Goal: Answer question/provide support

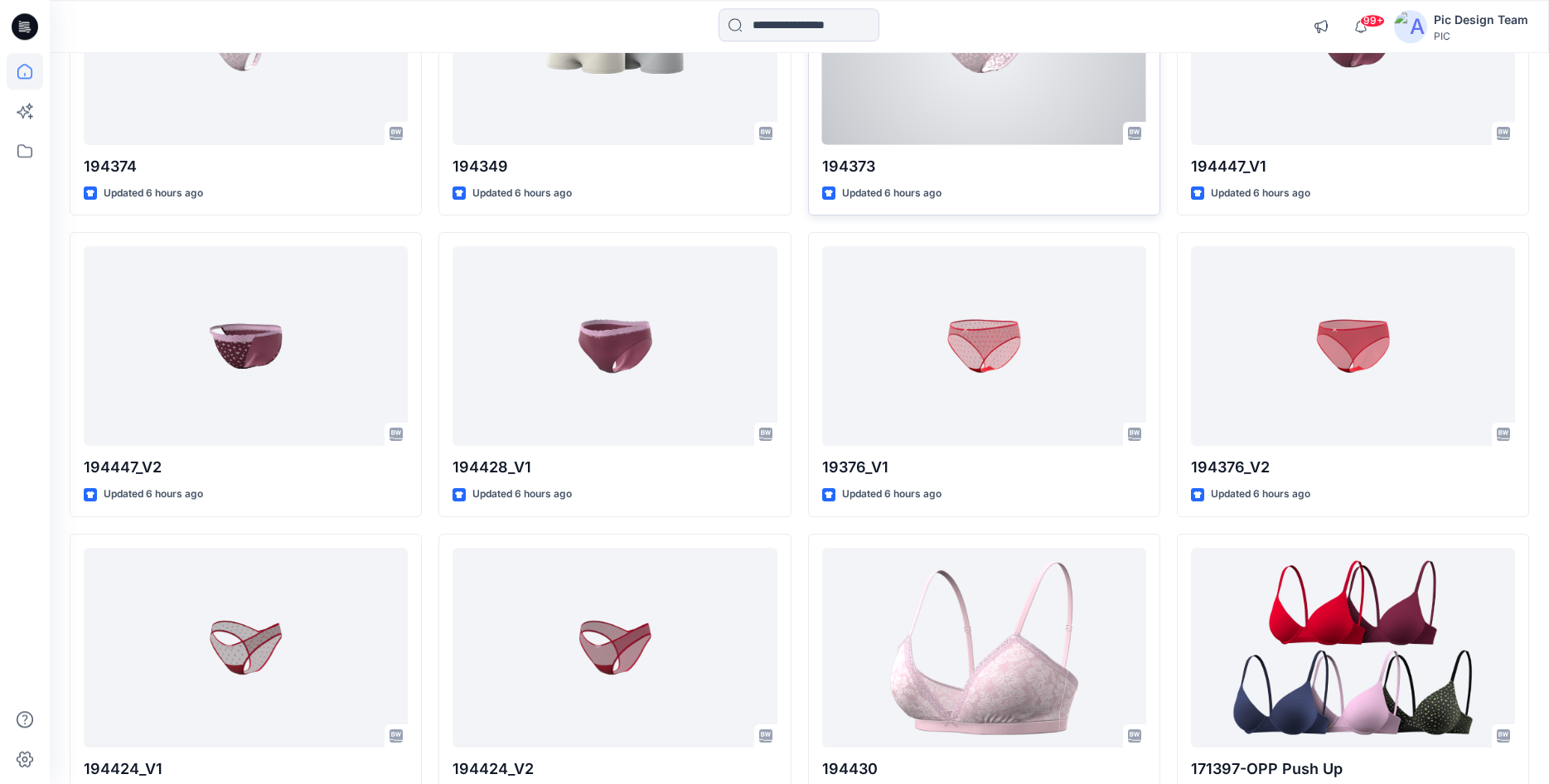
scroll to position [714, 0]
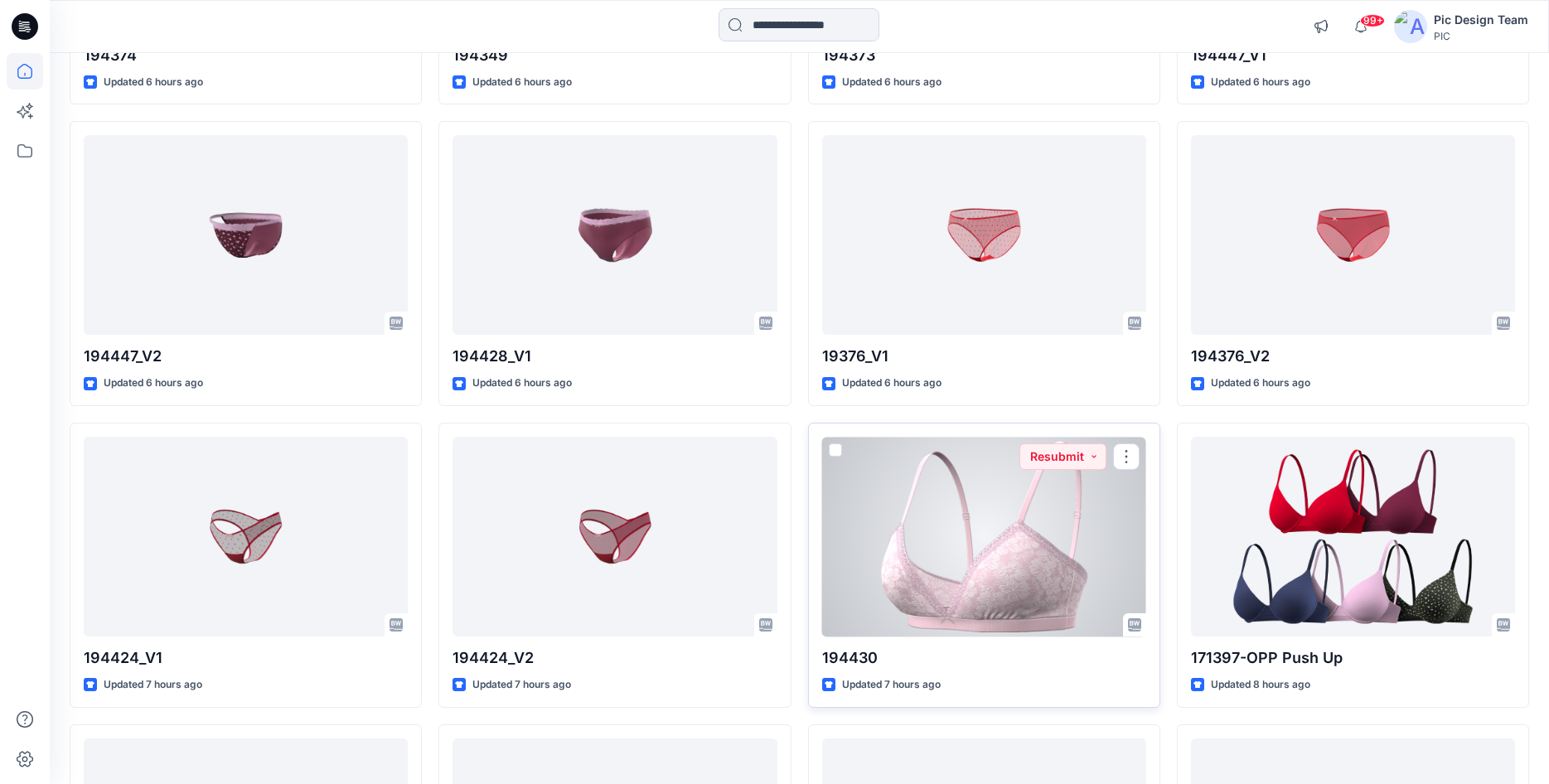
click at [913, 535] on div at bounding box center [984, 537] width 324 height 200
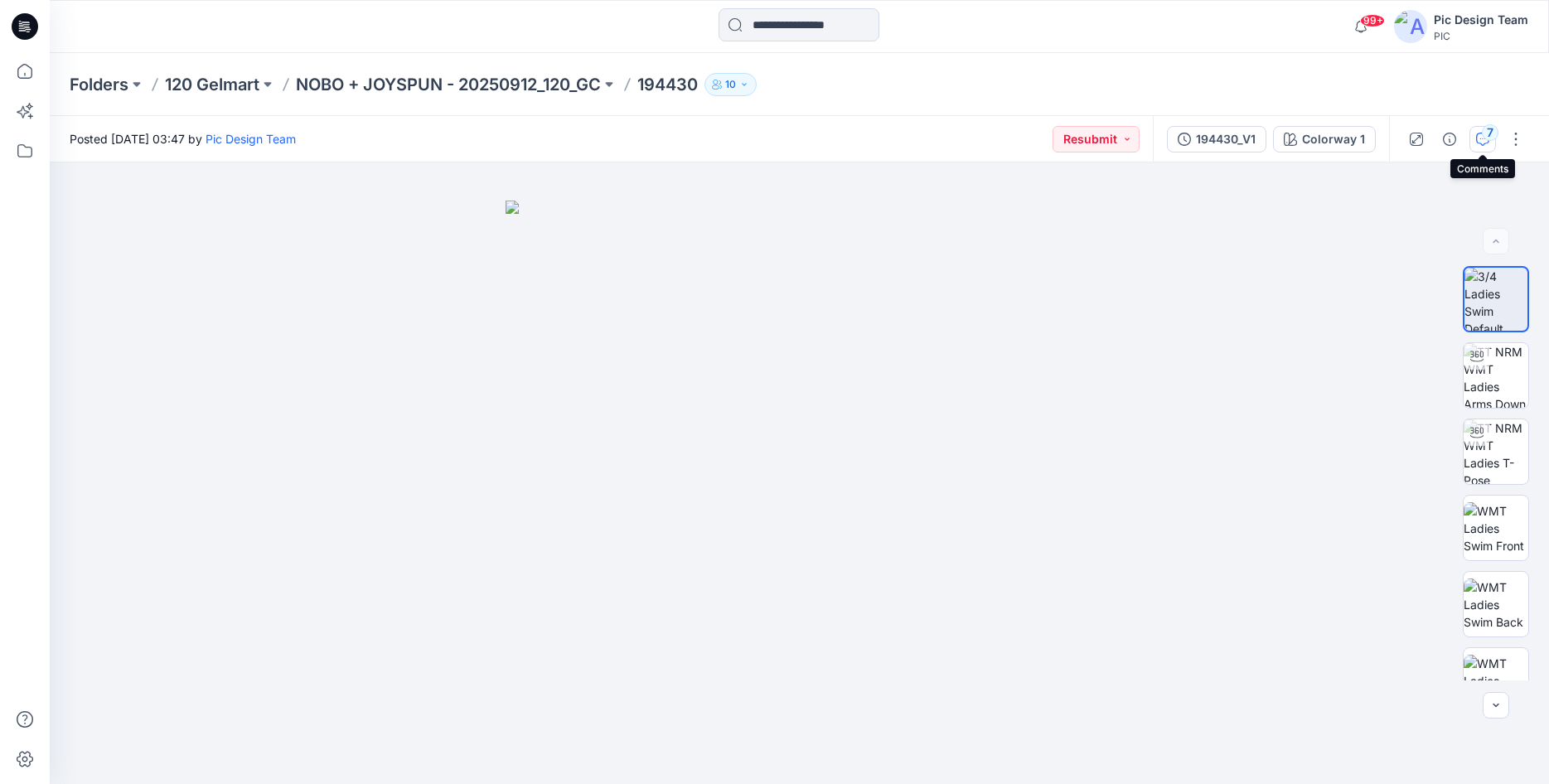
click at [1489, 136] on div "7" at bounding box center [1490, 132] width 17 height 17
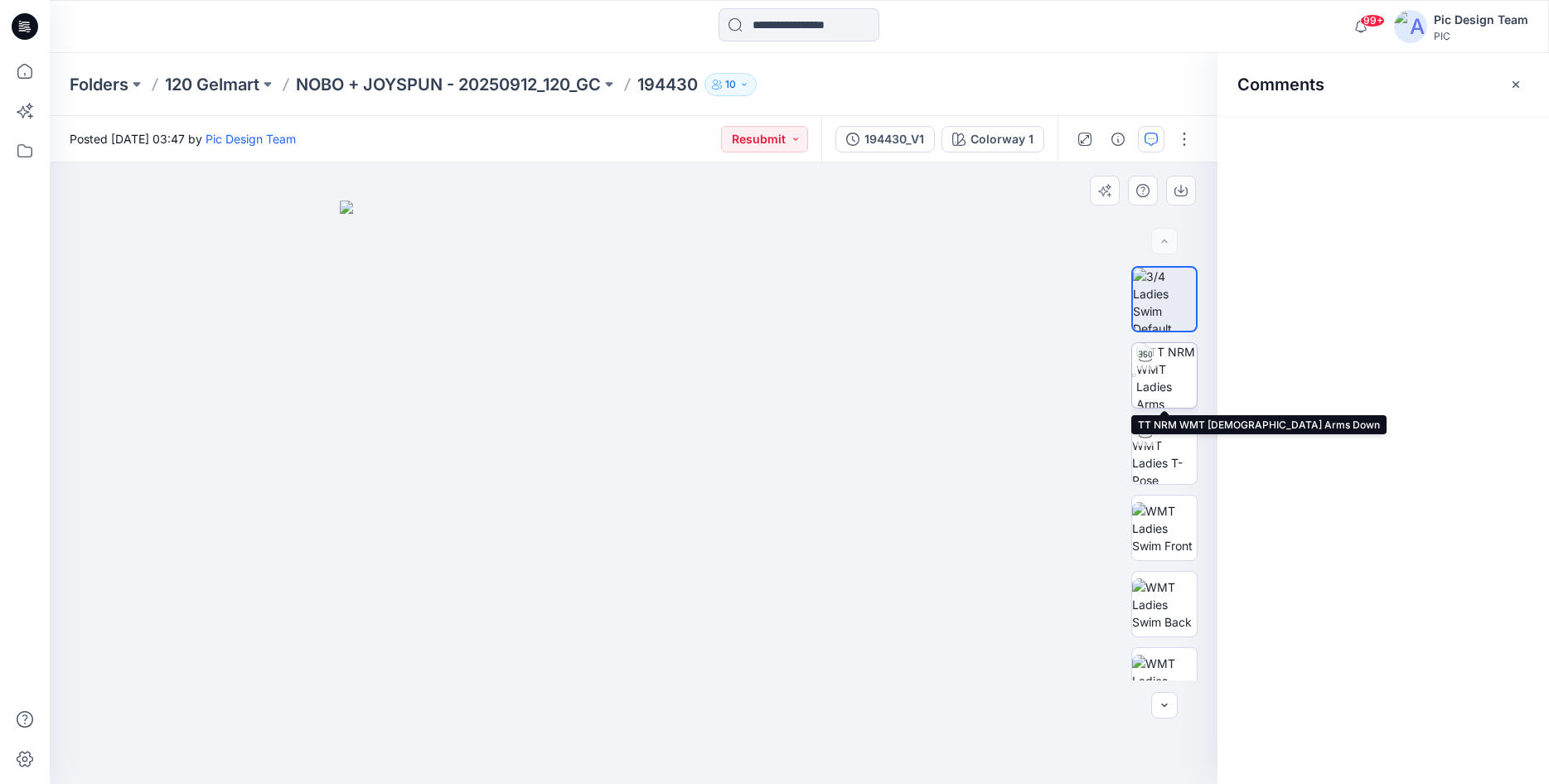
click at [1168, 379] on img at bounding box center [1167, 375] width 61 height 64
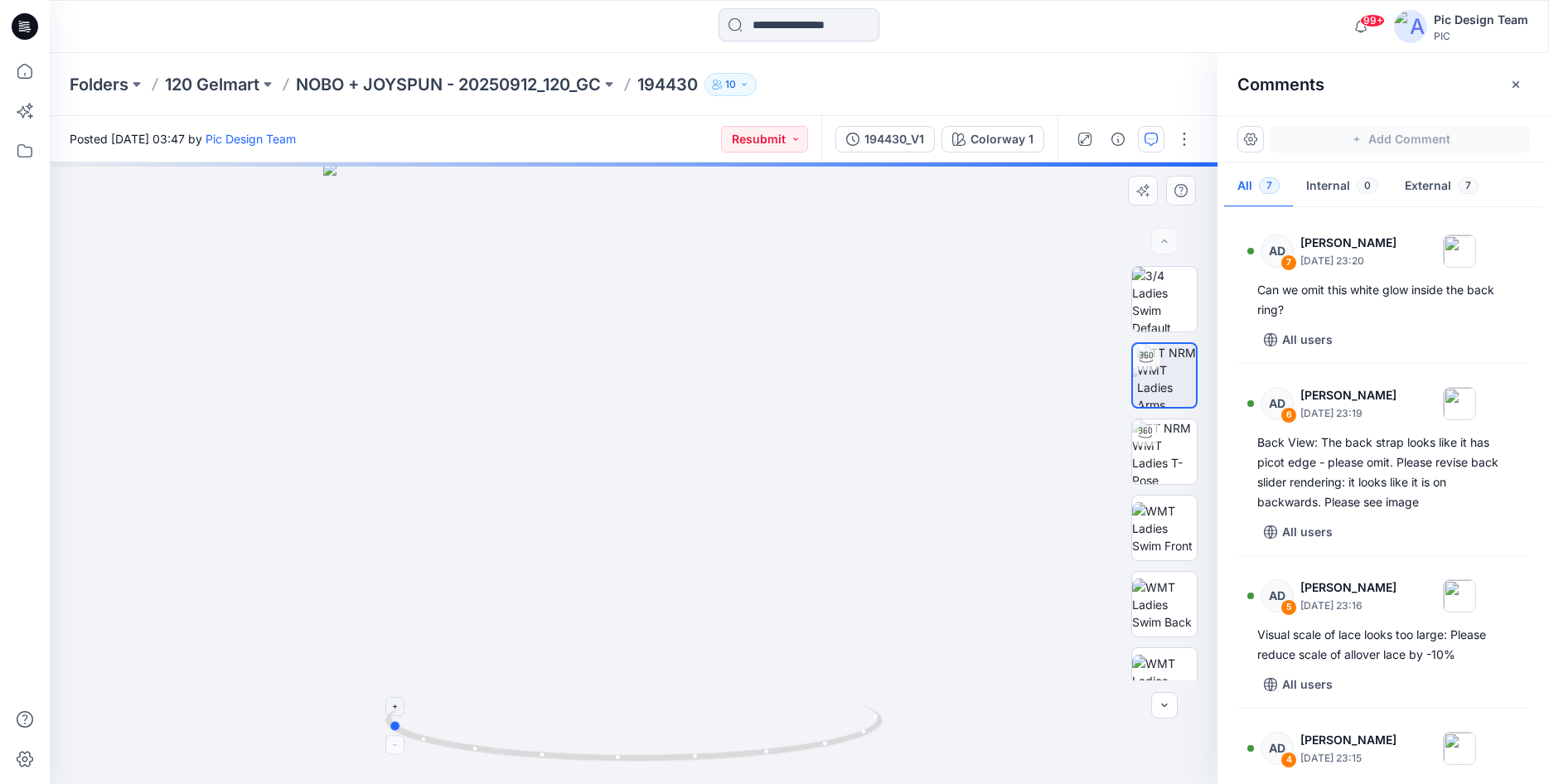
drag, startPoint x: 797, startPoint y: 748, endPoint x: 550, endPoint y: 741, distance: 247.1
click at [550, 741] on icon at bounding box center [636, 735] width 502 height 62
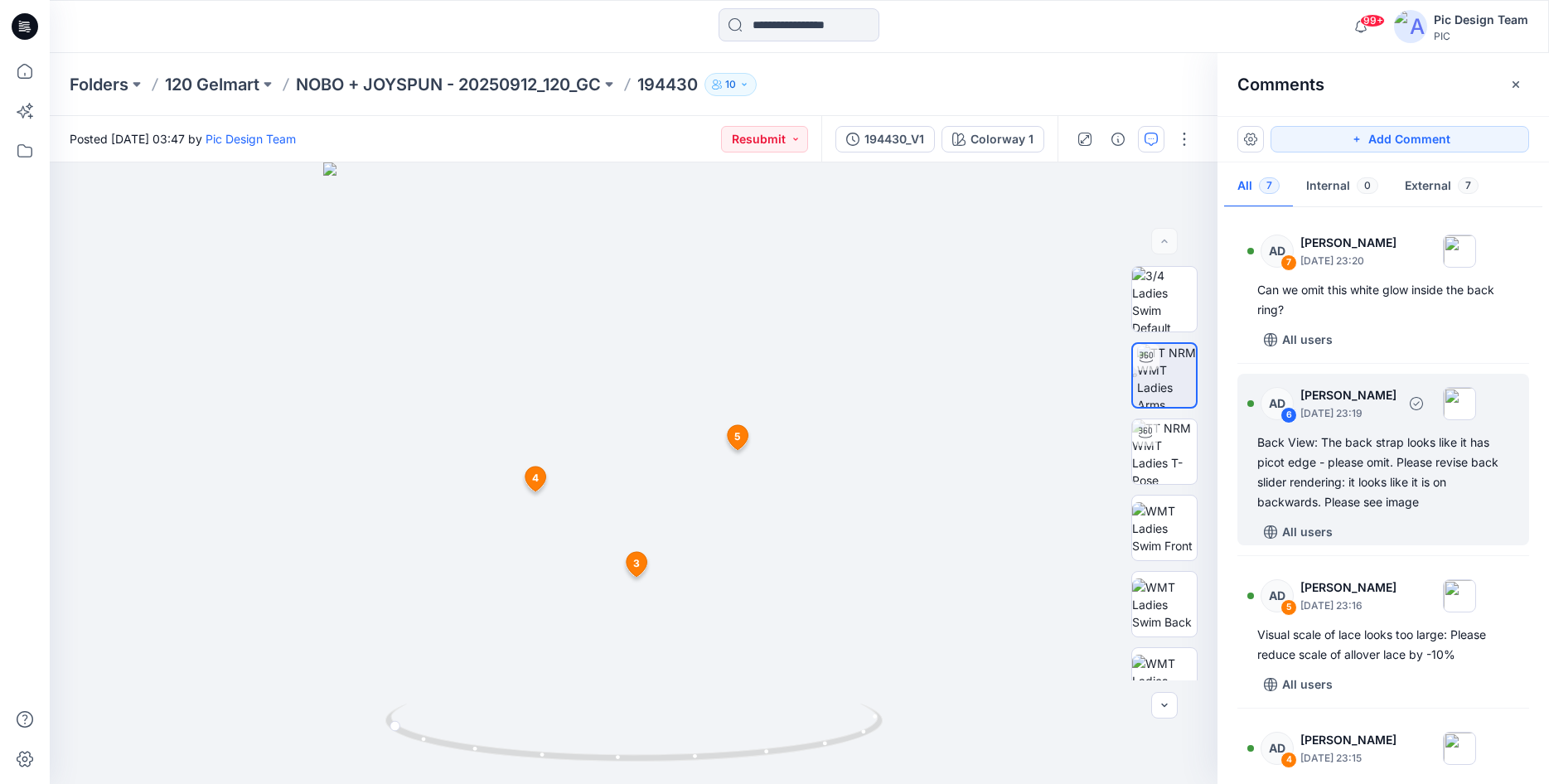
click at [1411, 505] on div "Back View: The back strap looks like it has picot edge - please omit. Please re…" at bounding box center [1383, 472] width 252 height 79
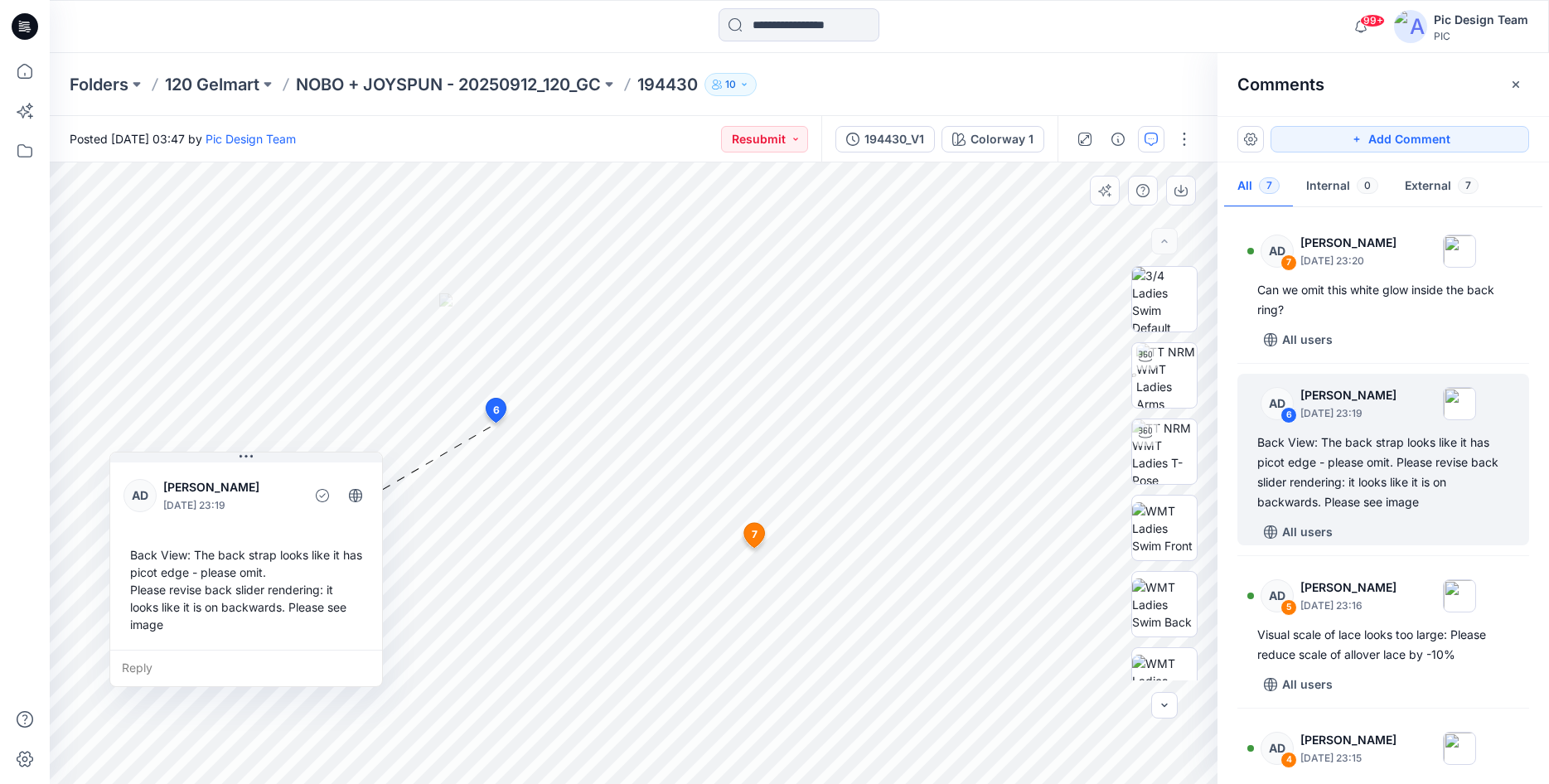
click at [759, 537] on icon at bounding box center [754, 535] width 20 height 25
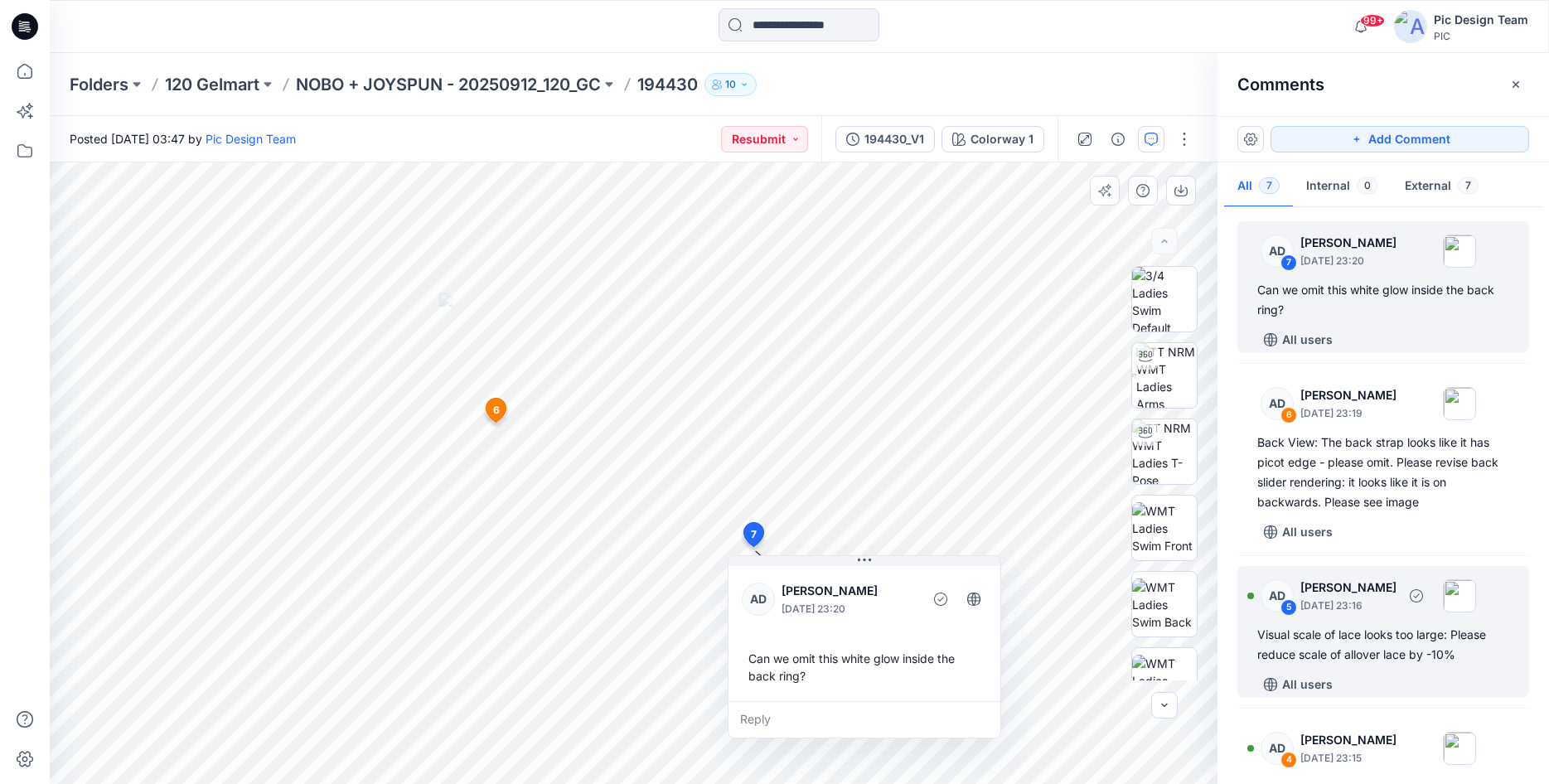
click at [1348, 628] on div "Visual scale of lace looks too large: Please reduce scale of allover lace by -1…" at bounding box center [1383, 645] width 252 height 40
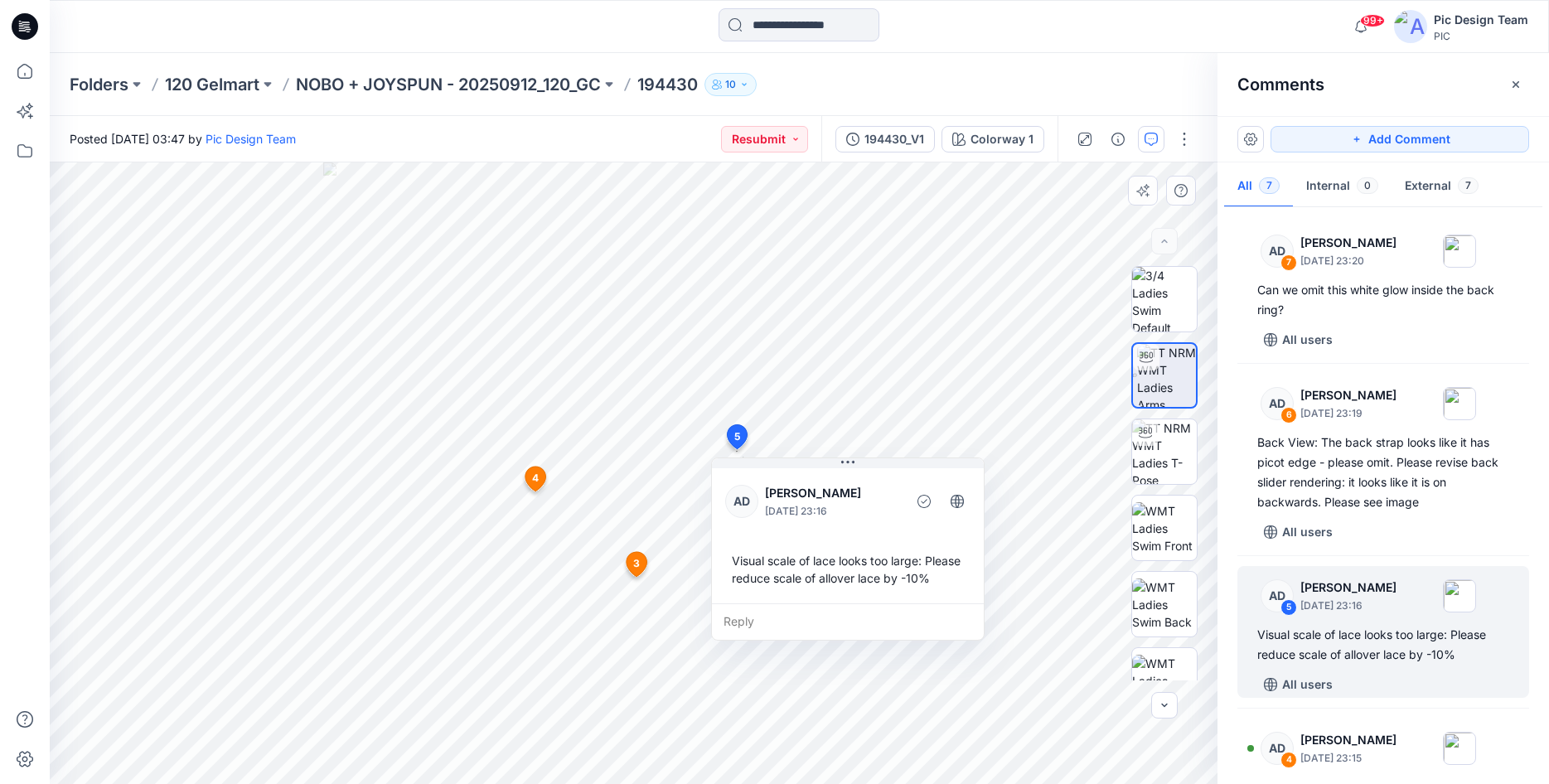
click at [638, 562] on span "3" at bounding box center [637, 563] width 7 height 15
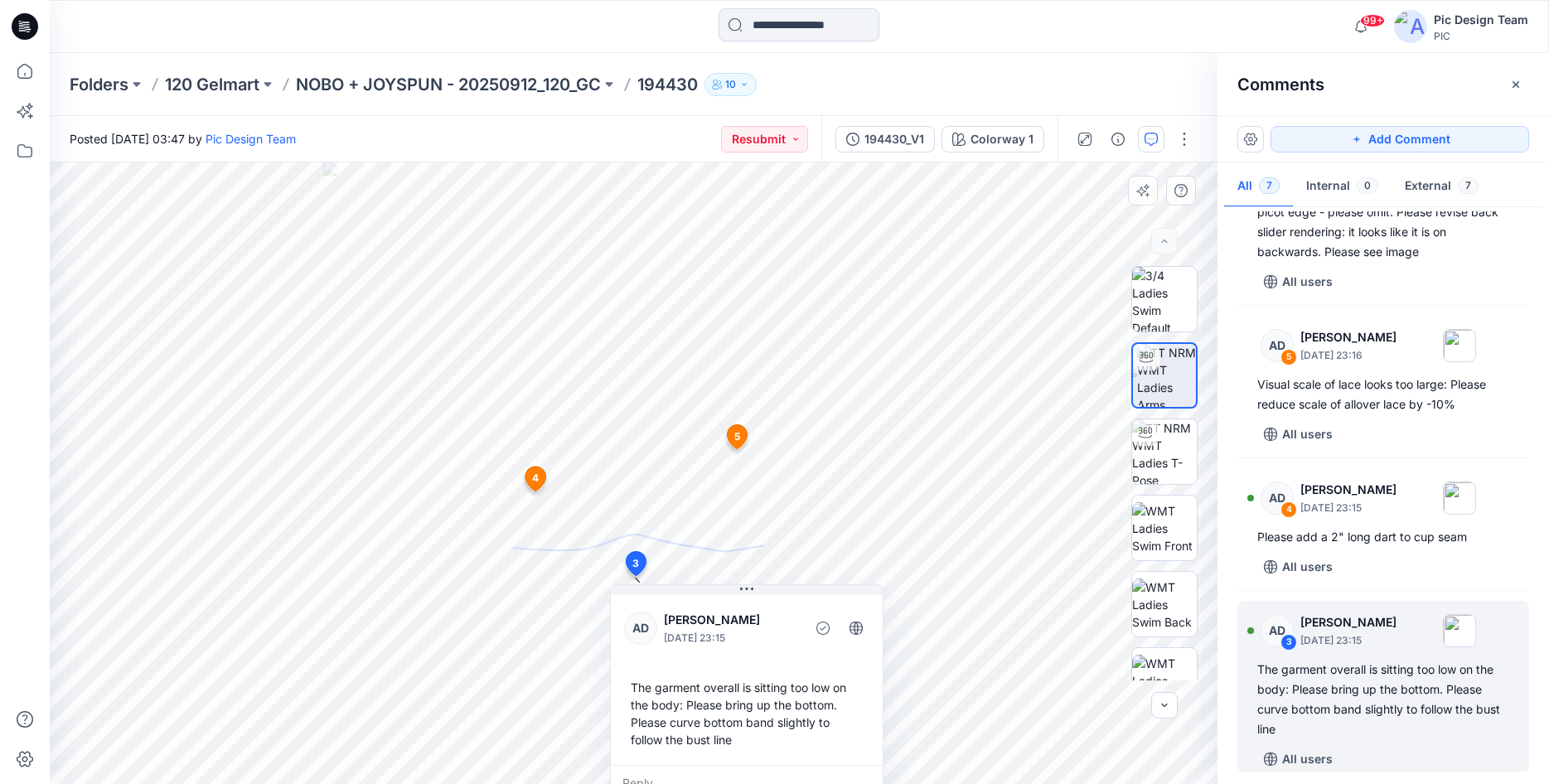
scroll to position [251, 0]
click at [541, 479] on icon at bounding box center [535, 479] width 20 height 25
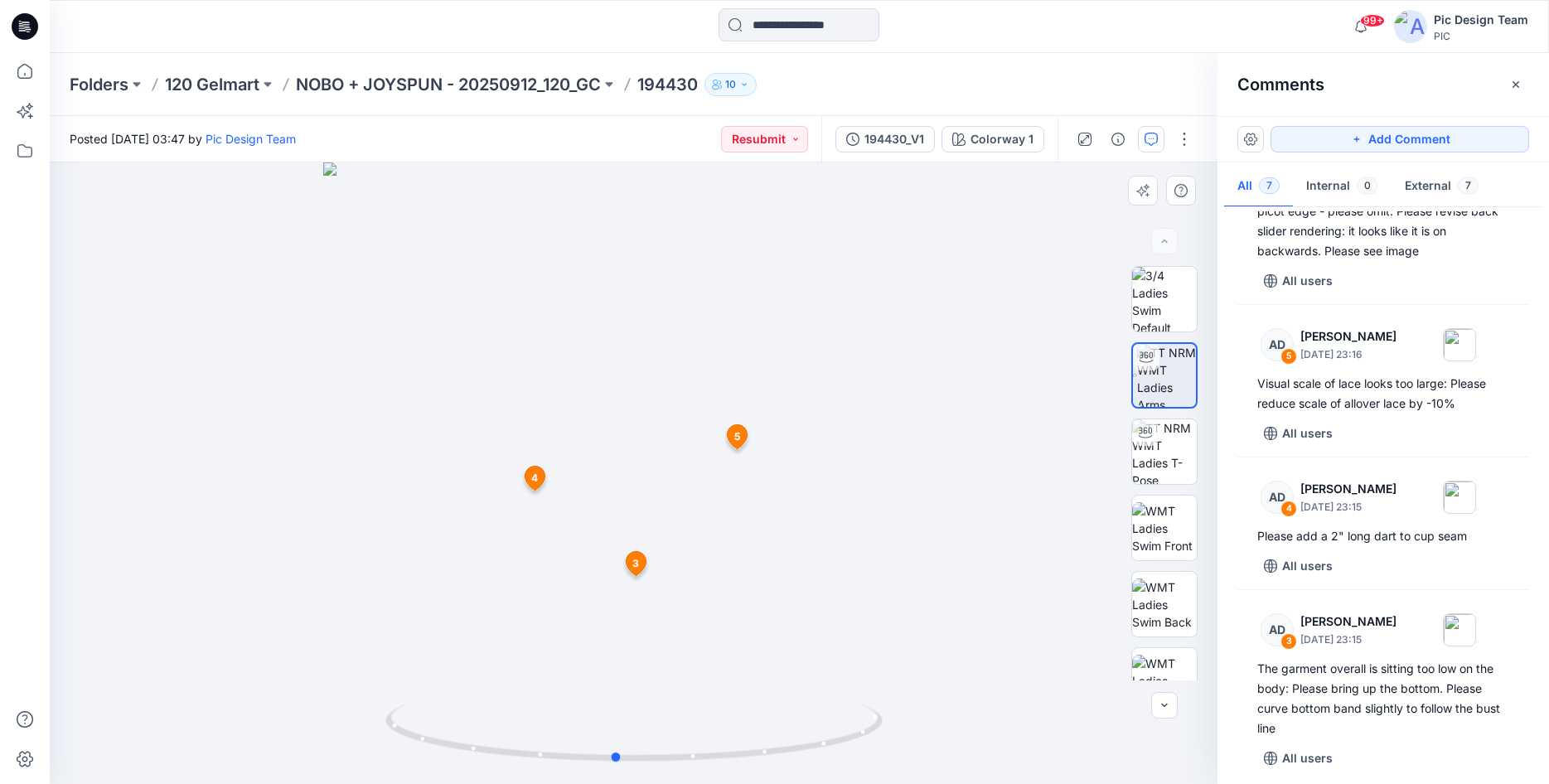
drag, startPoint x: 452, startPoint y: 582, endPoint x: 434, endPoint y: 585, distance: 18.2
click at [434, 585] on div at bounding box center [633, 473] width 1168 height 622
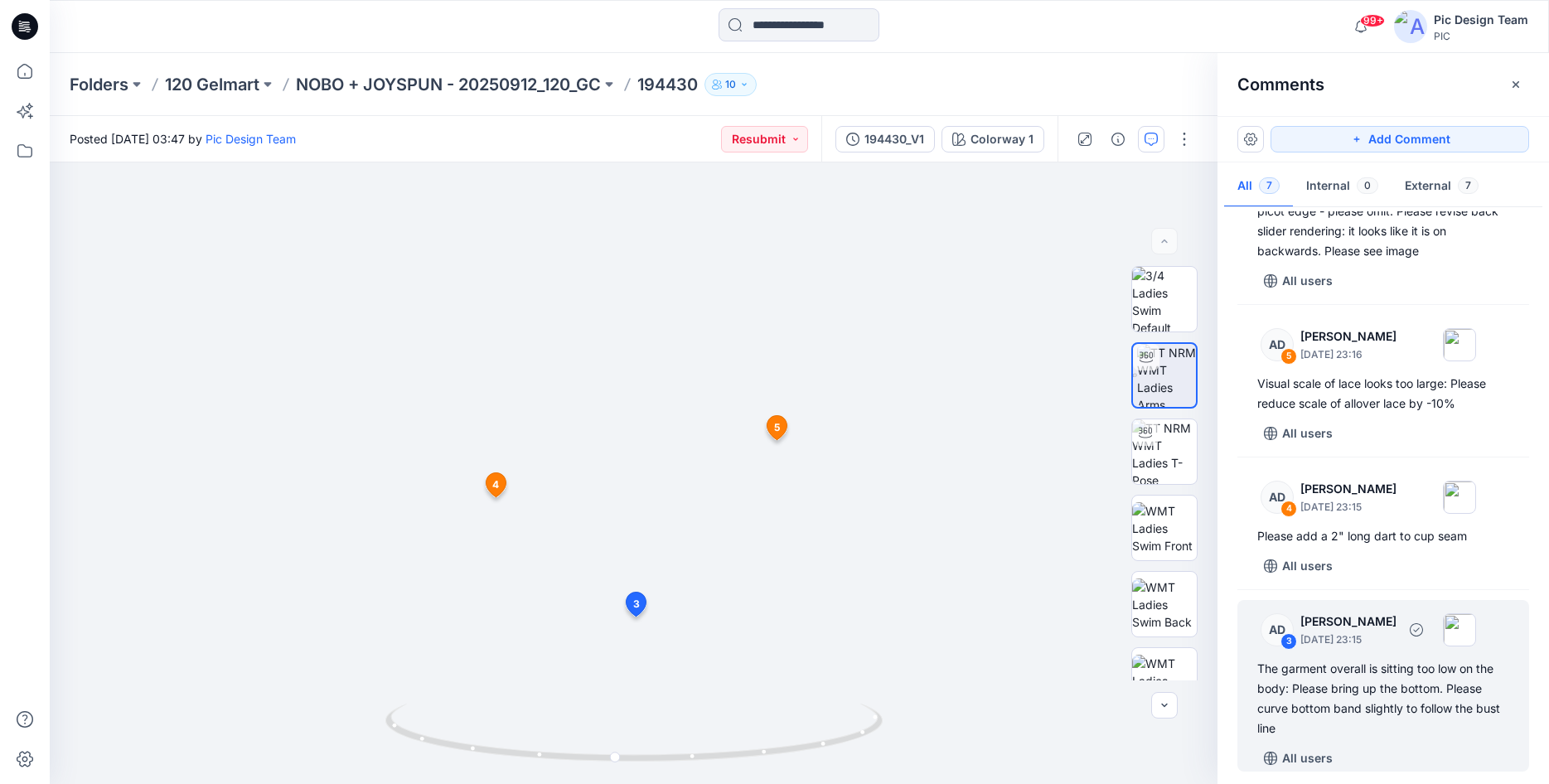
click at [1350, 667] on div "The garment overall is sitting too low on the body: Please bring up the bottom.…" at bounding box center [1383, 698] width 252 height 79
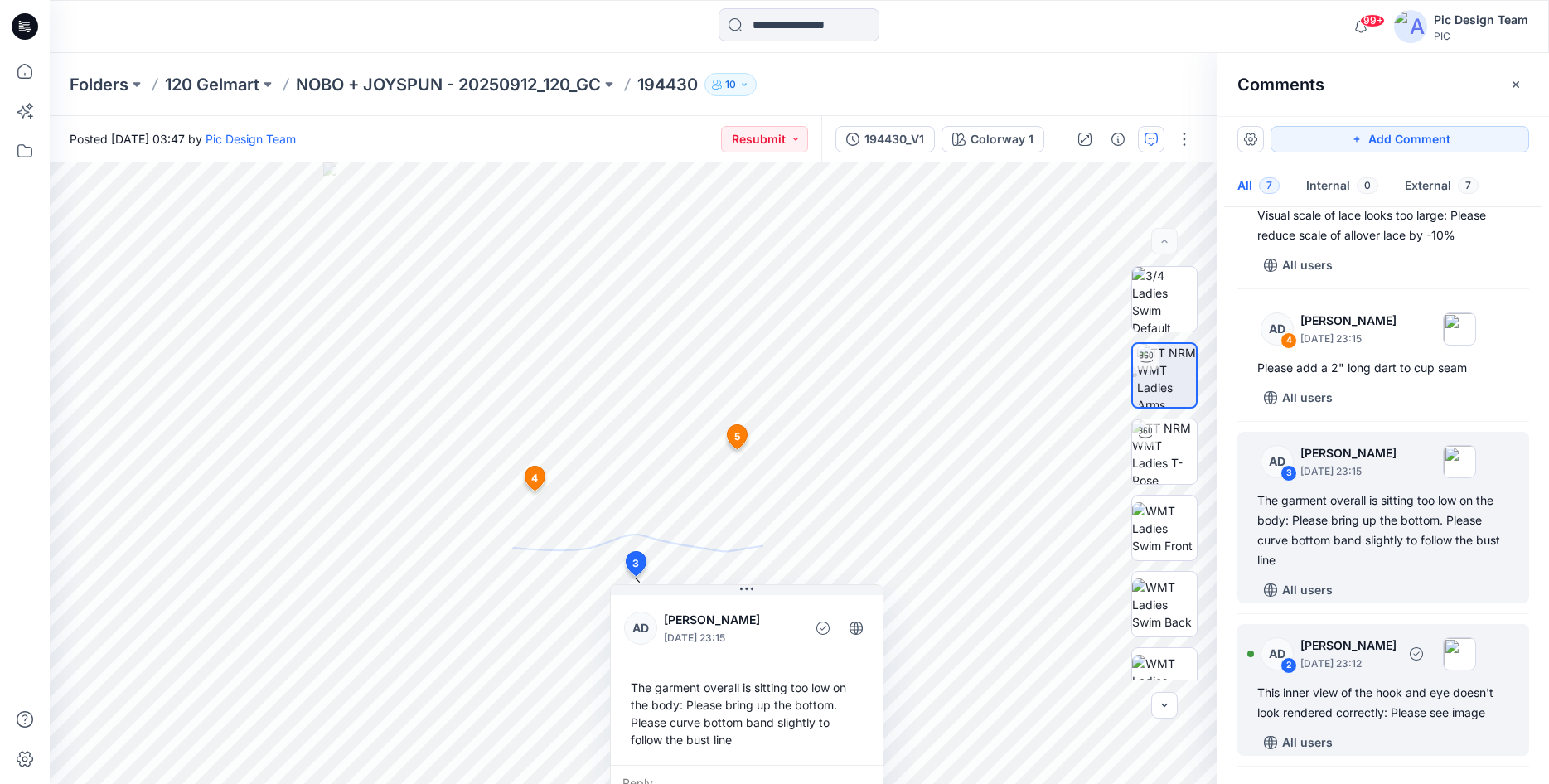
scroll to position [505, 0]
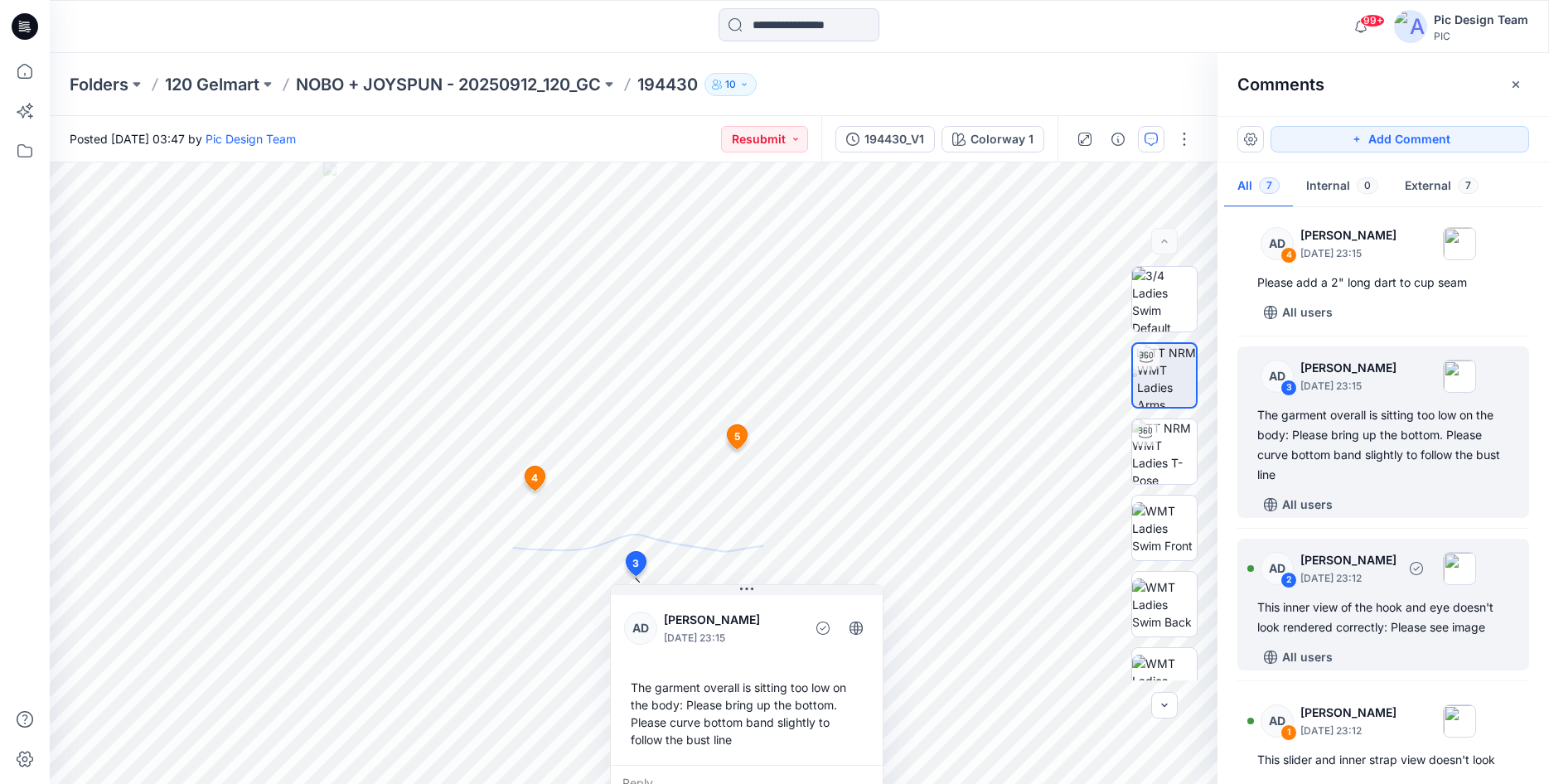
click at [1388, 628] on div "This inner view of the hook and eye doesn't look rendered correctly: Please see…" at bounding box center [1383, 617] width 252 height 40
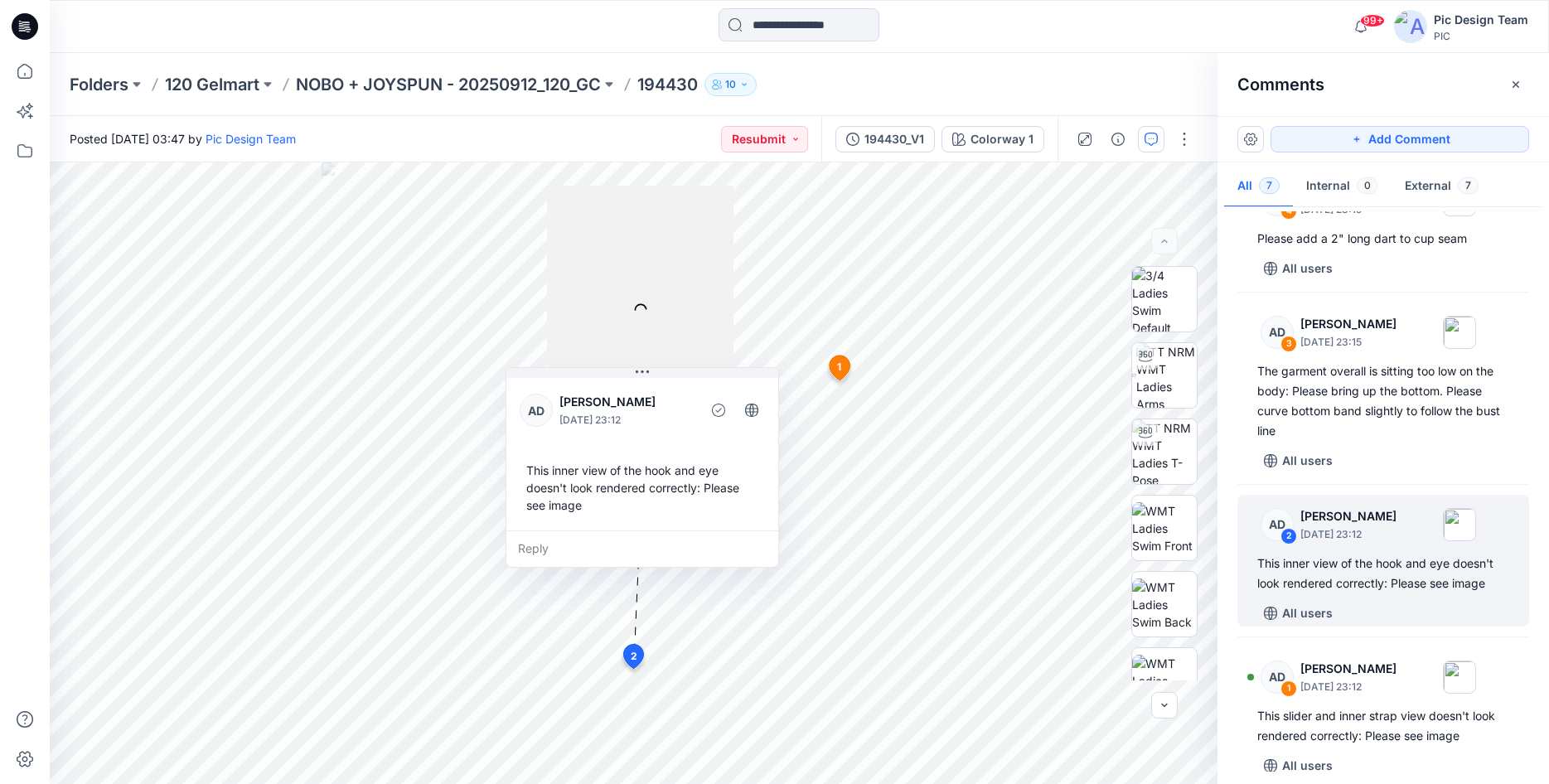
scroll to position [566, 0]
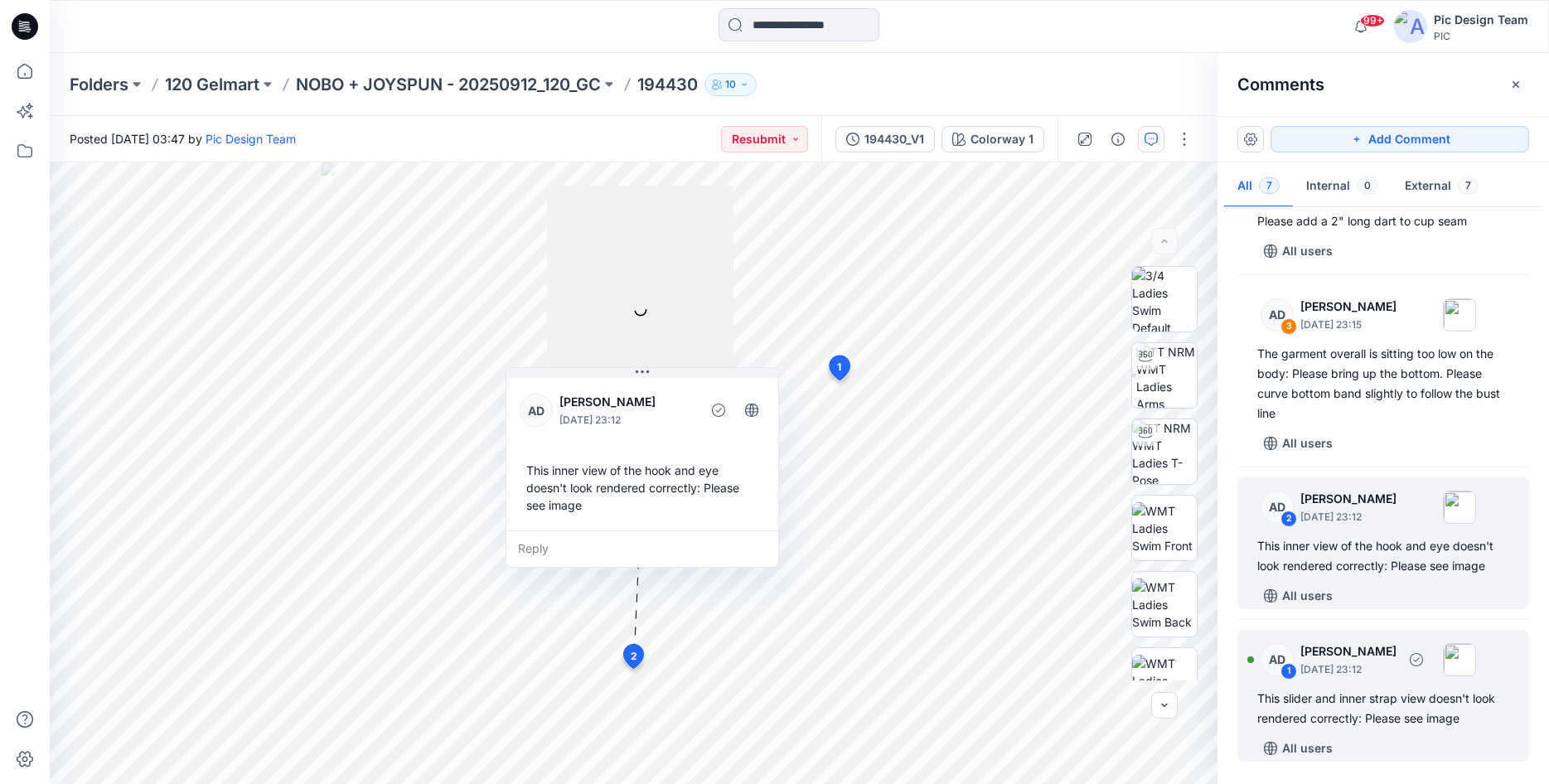
click at [1364, 706] on div "This slider and inner strap view doesn't look rendered correctly: Please see im…" at bounding box center [1383, 708] width 252 height 40
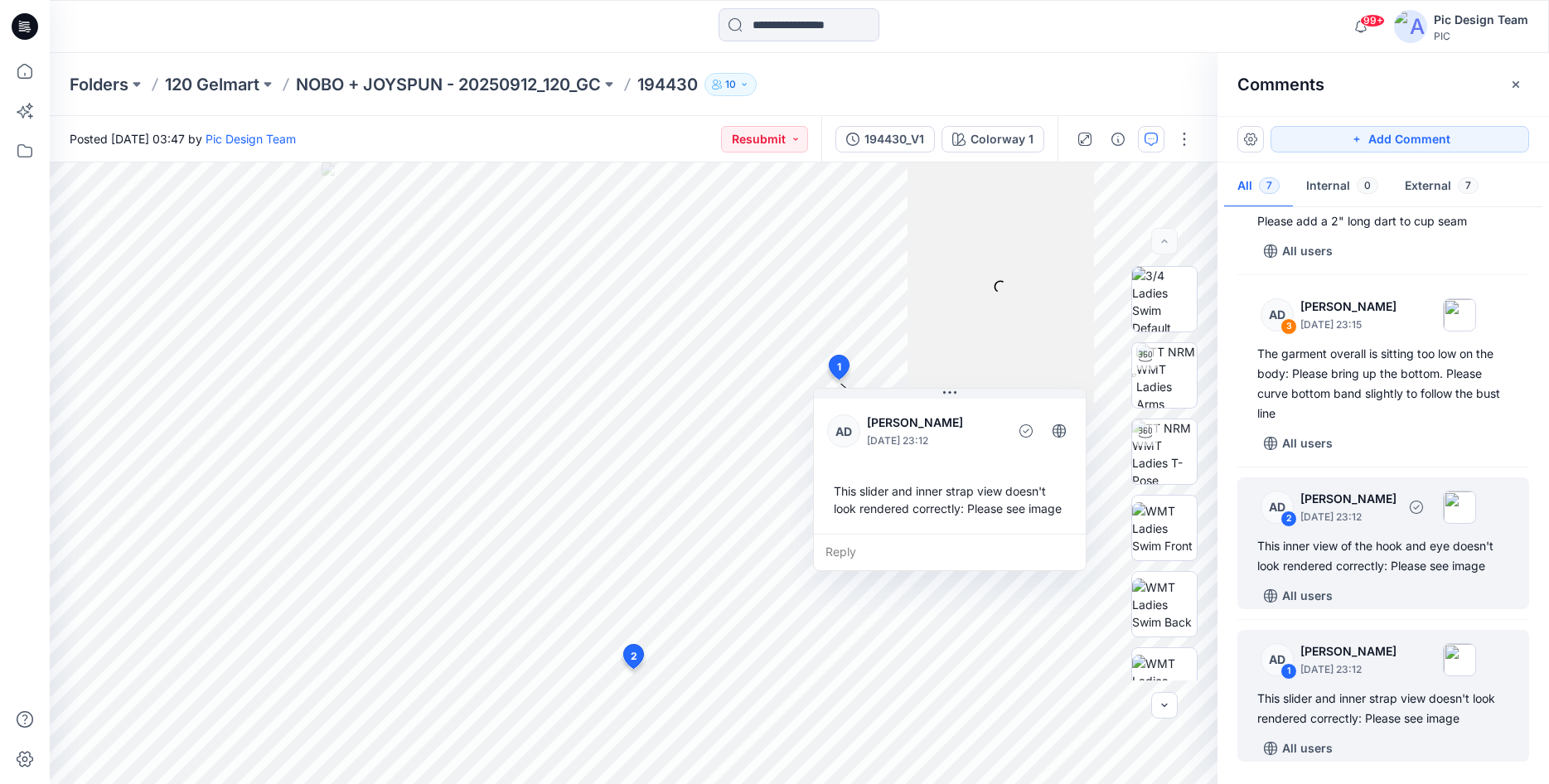
click at [1365, 535] on div "AD 2 [PERSON_NAME] [DATE] 23:12 This inner view of the hook and eye doesn't loo…" at bounding box center [1383, 543] width 291 height 132
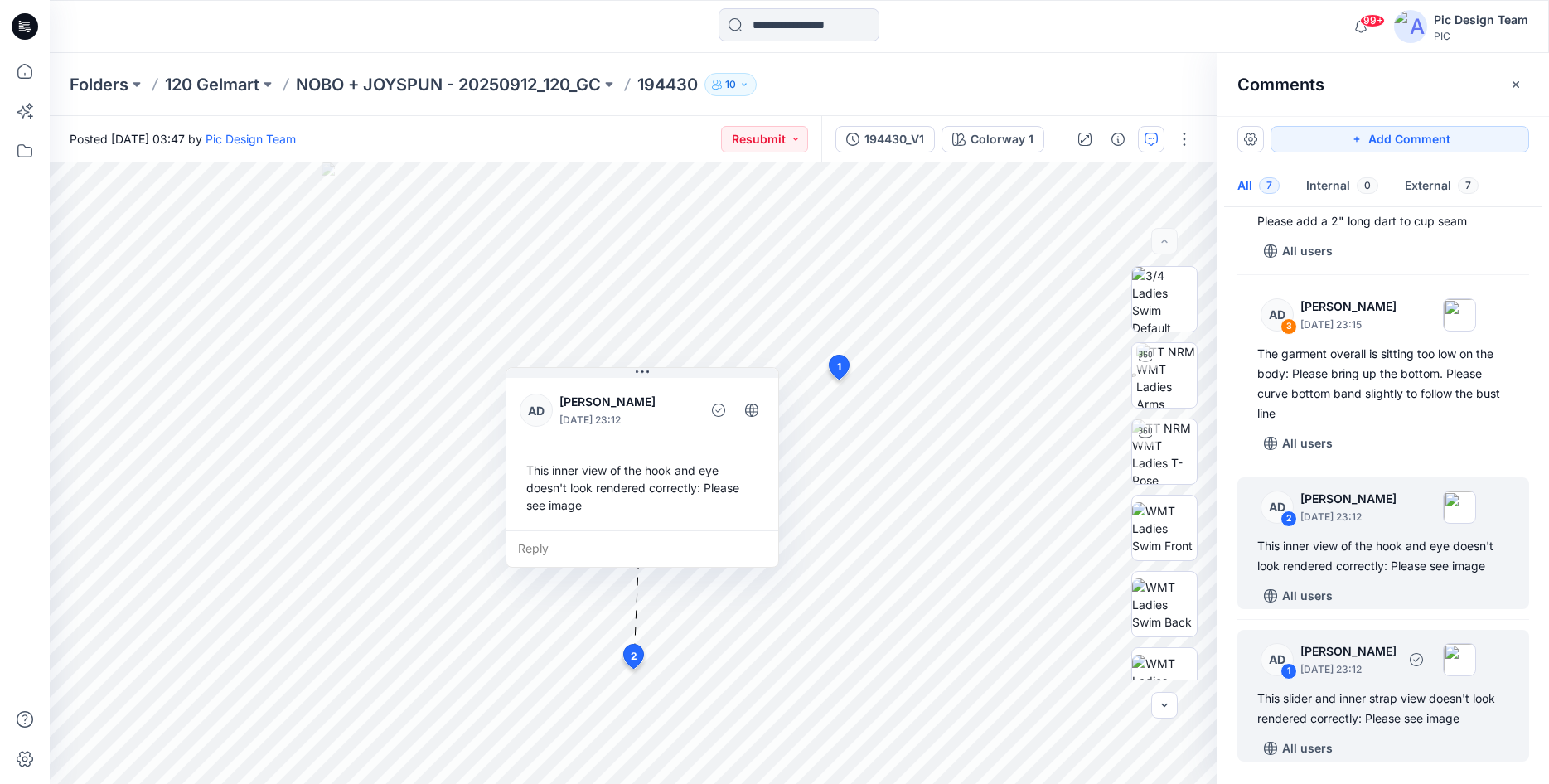
click at [1378, 696] on div "This slider and inner strap view doesn't look rendered correctly: Please see im…" at bounding box center [1383, 708] width 252 height 40
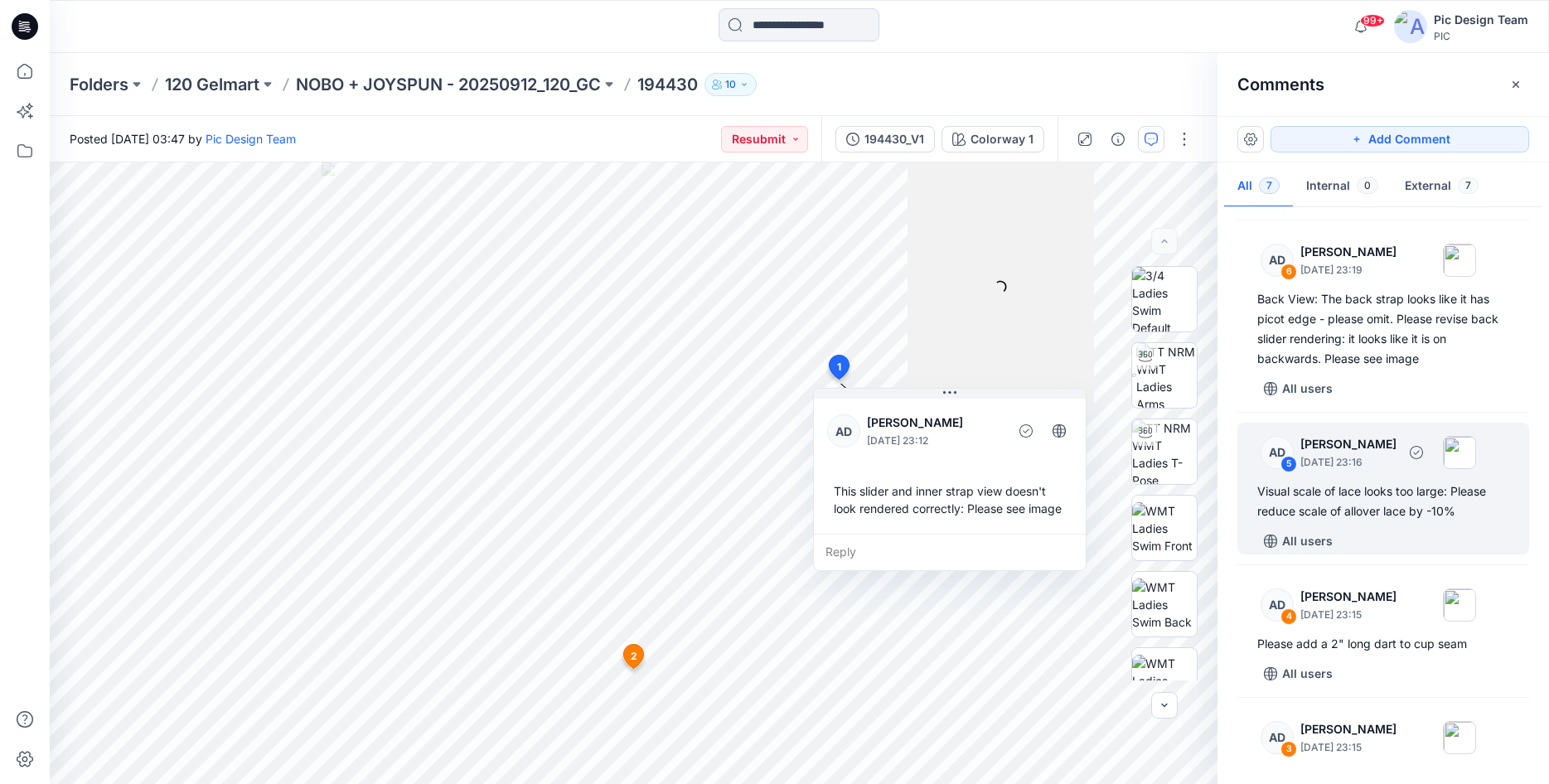
scroll to position [0, 0]
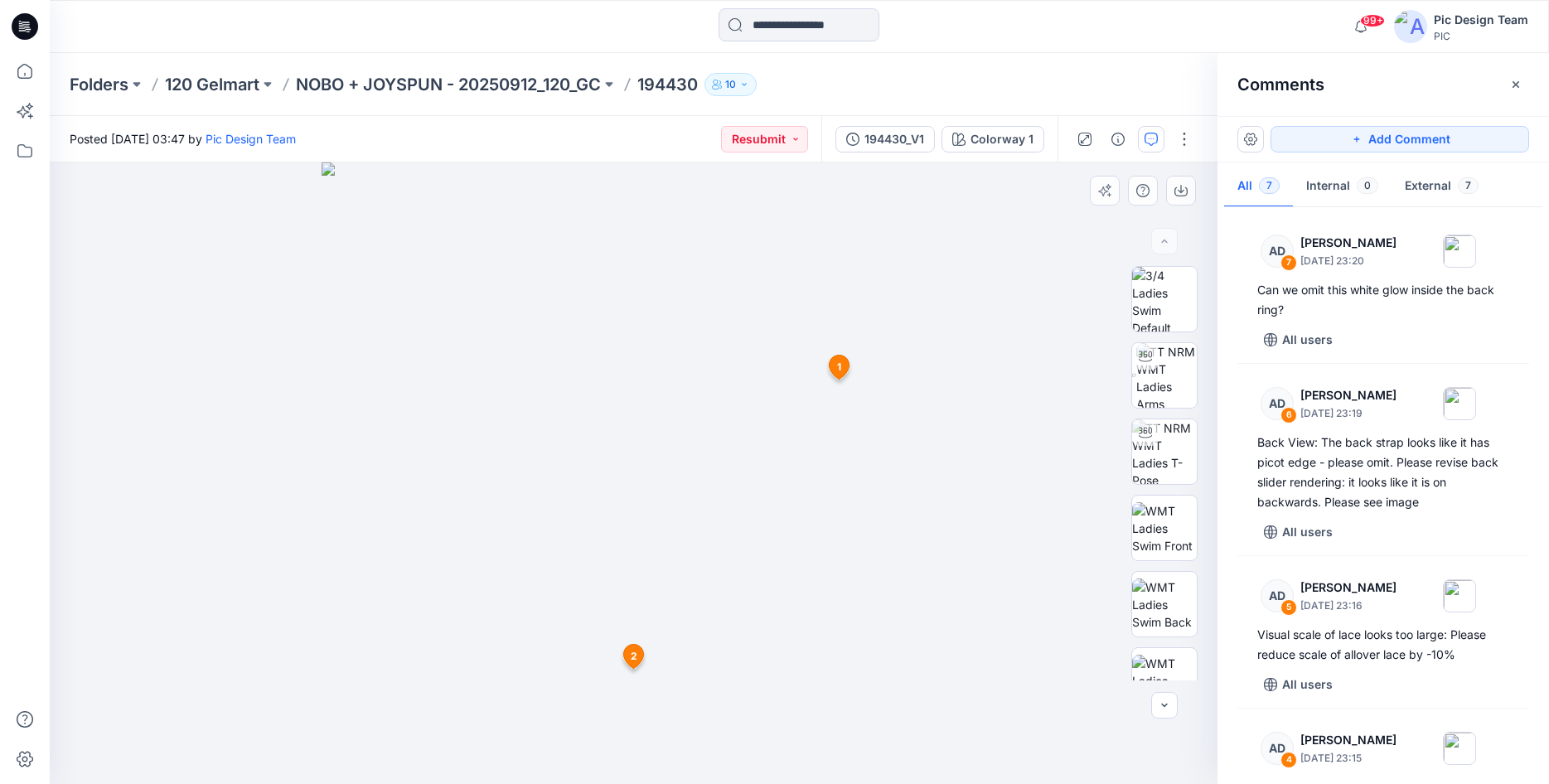
click at [835, 364] on icon at bounding box center [839, 366] width 20 height 24
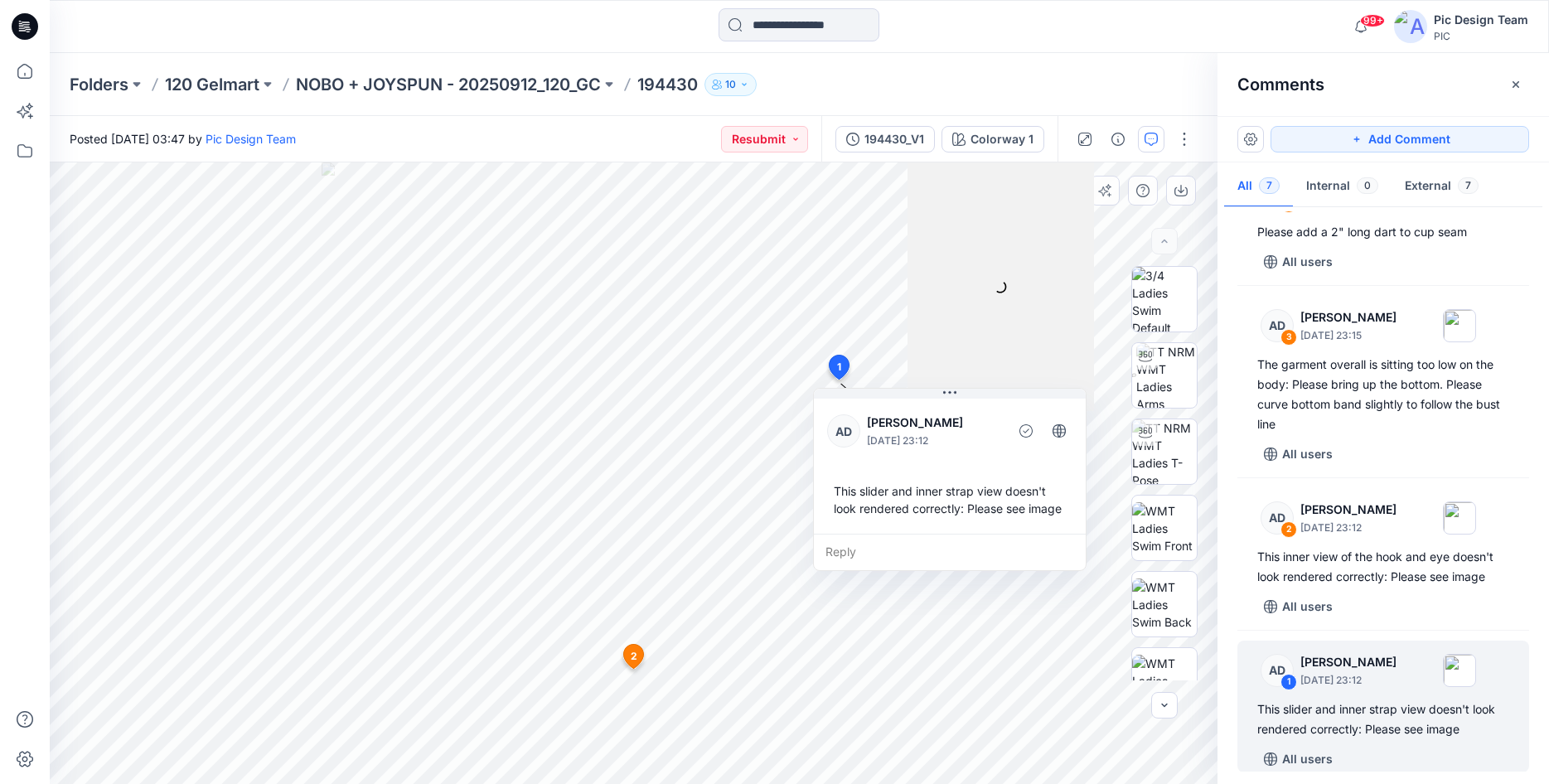
scroll to position [556, 0]
click at [939, 347] on div at bounding box center [1001, 287] width 186 height 249
